Goal: Register for event/course

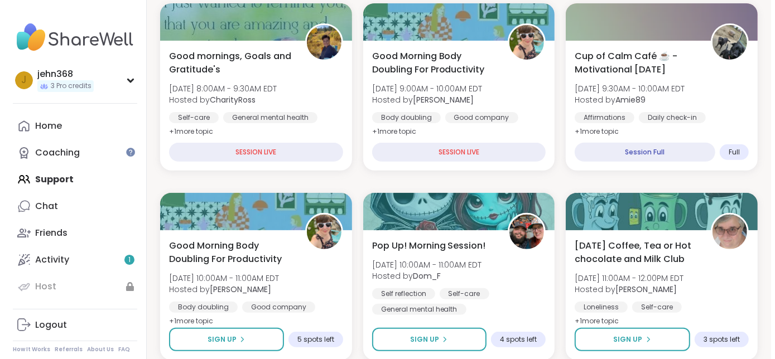
scroll to position [205, 0]
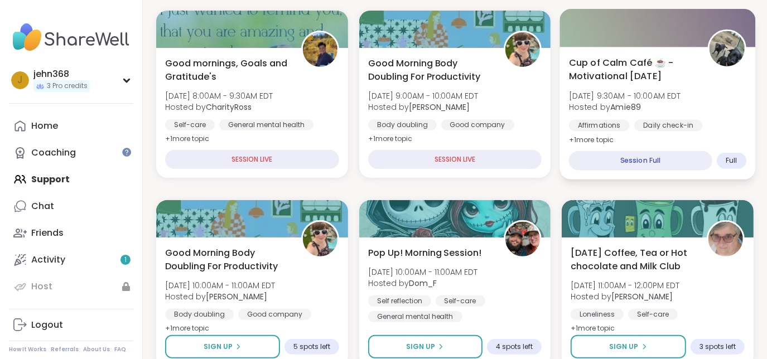
click at [661, 113] on div "Cup of Calm Café ☕️ - Motivational [DATE] [DATE] 9:30AM - 10:00AM EDT Hosted by…" at bounding box center [657, 101] width 177 height 91
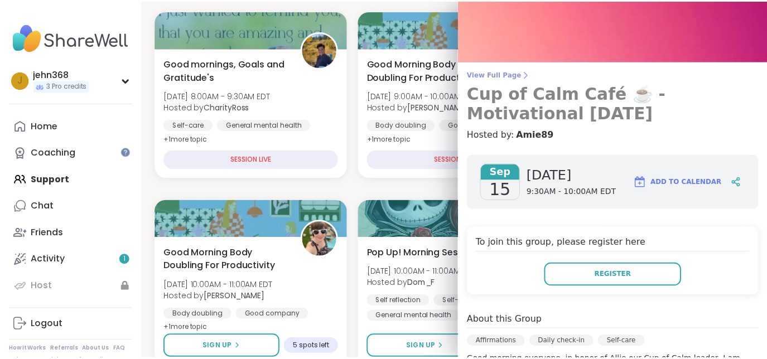
scroll to position [30, 0]
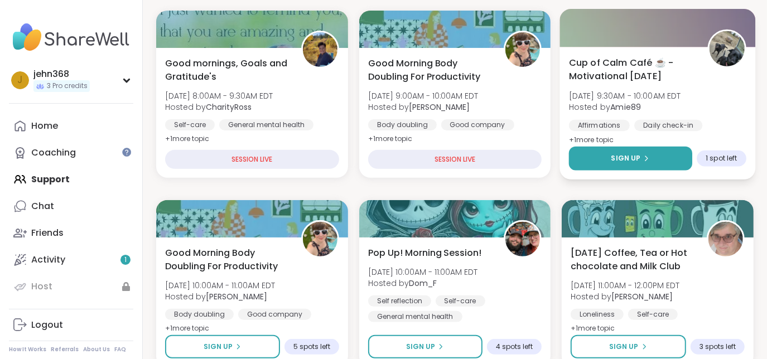
drag, startPoint x: 633, startPoint y: 151, endPoint x: 606, endPoint y: 151, distance: 27.3
click at [606, 151] on button "Sign Up" at bounding box center [630, 159] width 123 height 24
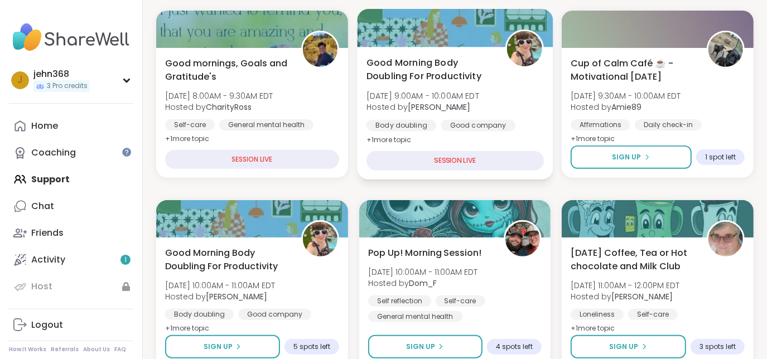
drag, startPoint x: 540, startPoint y: 87, endPoint x: 540, endPoint y: 69, distance: 17.9
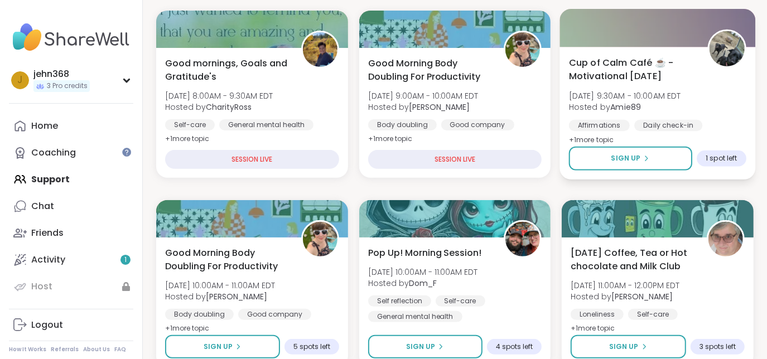
drag, startPoint x: 540, startPoint y: 69, endPoint x: 580, endPoint y: 21, distance: 62.6
click at [580, 21] on div at bounding box center [658, 28] width 196 height 38
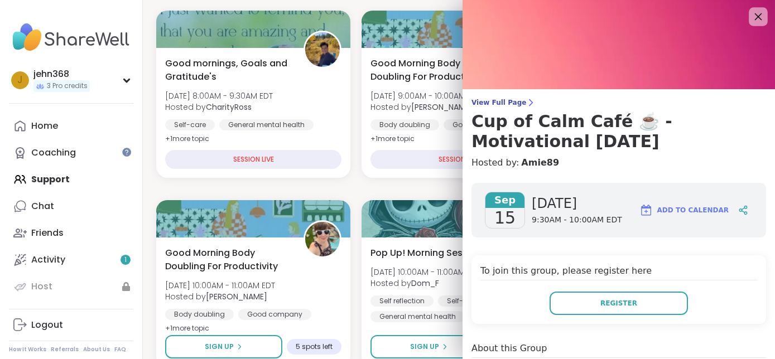
click at [755, 17] on icon at bounding box center [758, 16] width 7 height 7
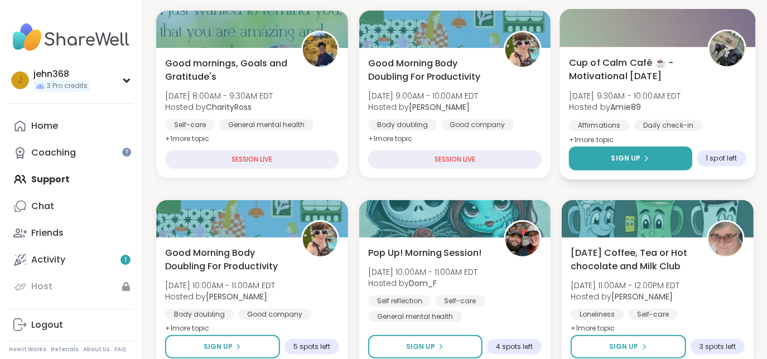
click at [622, 152] on button "Sign Up" at bounding box center [630, 159] width 123 height 24
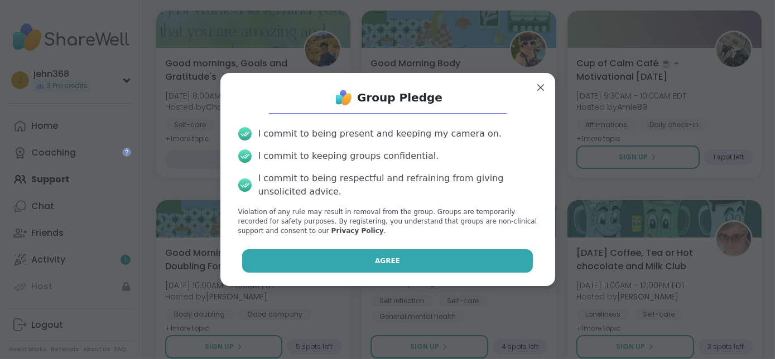
click at [368, 262] on button "Agree" at bounding box center [387, 260] width 291 height 23
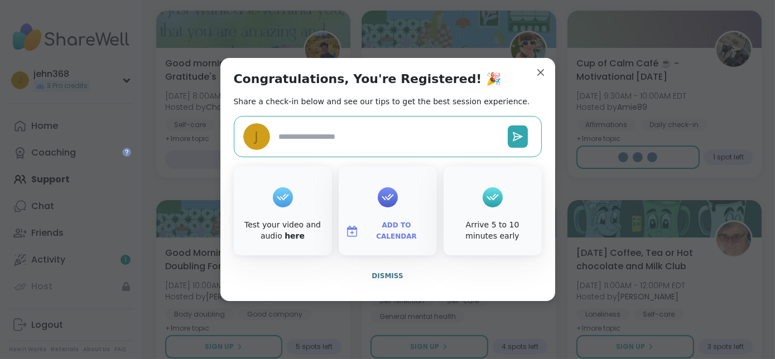
type textarea "*"
click at [280, 196] on icon at bounding box center [283, 197] width 12 height 7
drag, startPoint x: 280, startPoint y: 196, endPoint x: 275, endPoint y: 223, distance: 27.7
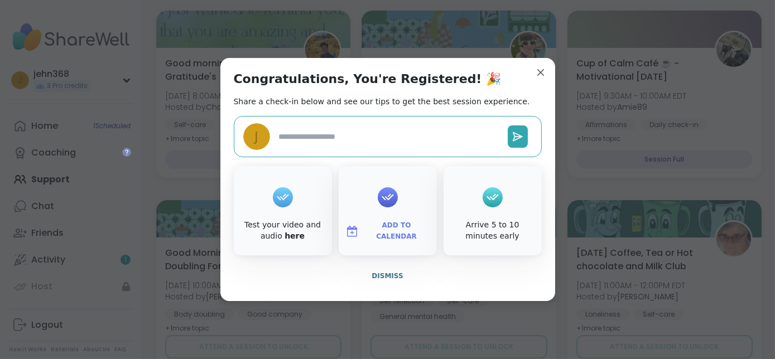
click at [275, 223] on div "Test your video and audio here" at bounding box center [283, 231] width 94 height 22
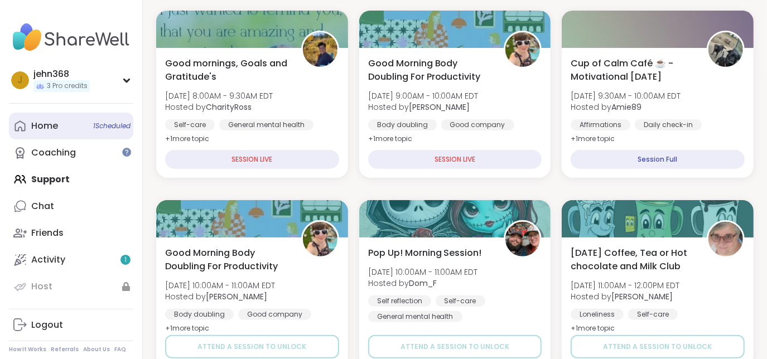
click at [35, 125] on div "Home 1 Scheduled" at bounding box center [44, 126] width 27 height 12
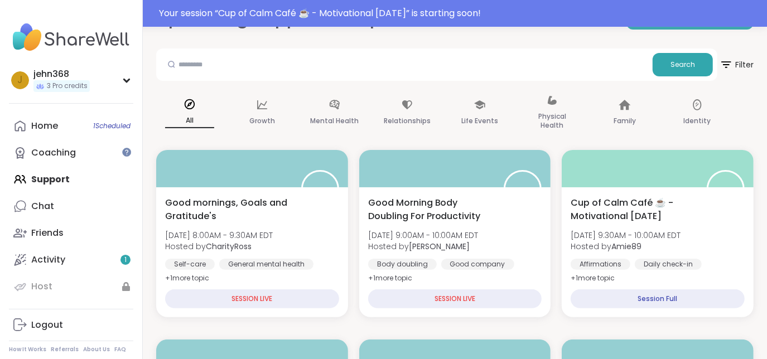
scroll to position [94, 0]
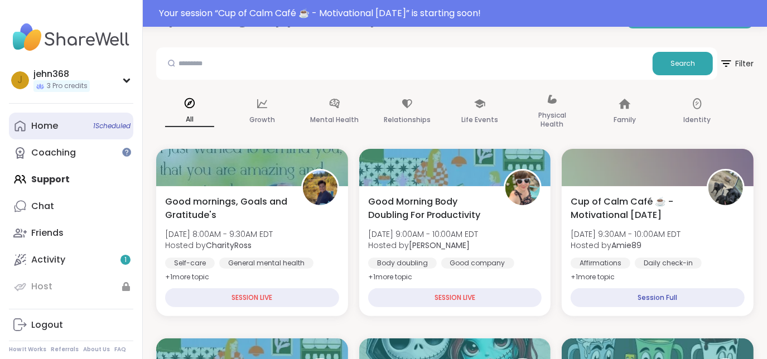
click at [103, 124] on span "1 Scheduled" at bounding box center [111, 126] width 37 height 9
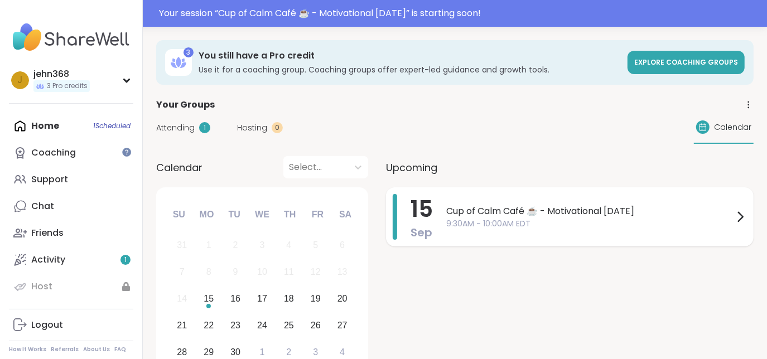
click at [739, 214] on icon at bounding box center [741, 217] width 4 height 9
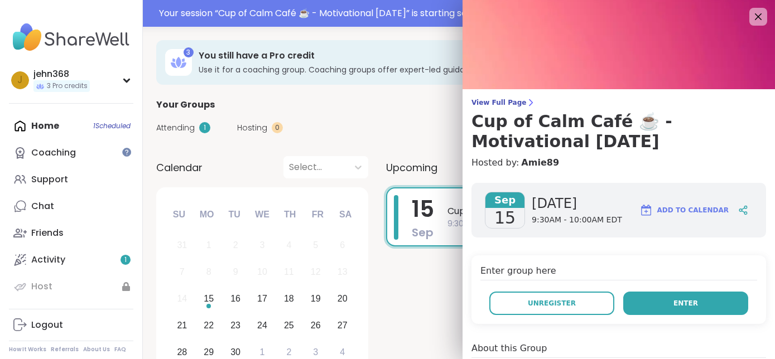
click at [674, 299] on span "Enter" at bounding box center [686, 304] width 25 height 10
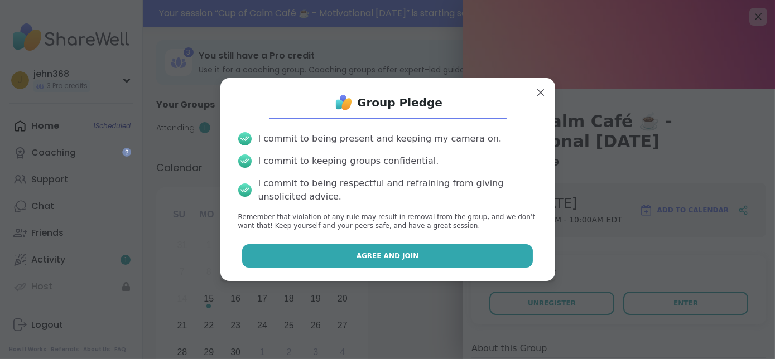
click at [367, 254] on span "Agree and Join" at bounding box center [388, 256] width 63 height 10
